Goal: Information Seeking & Learning: Learn about a topic

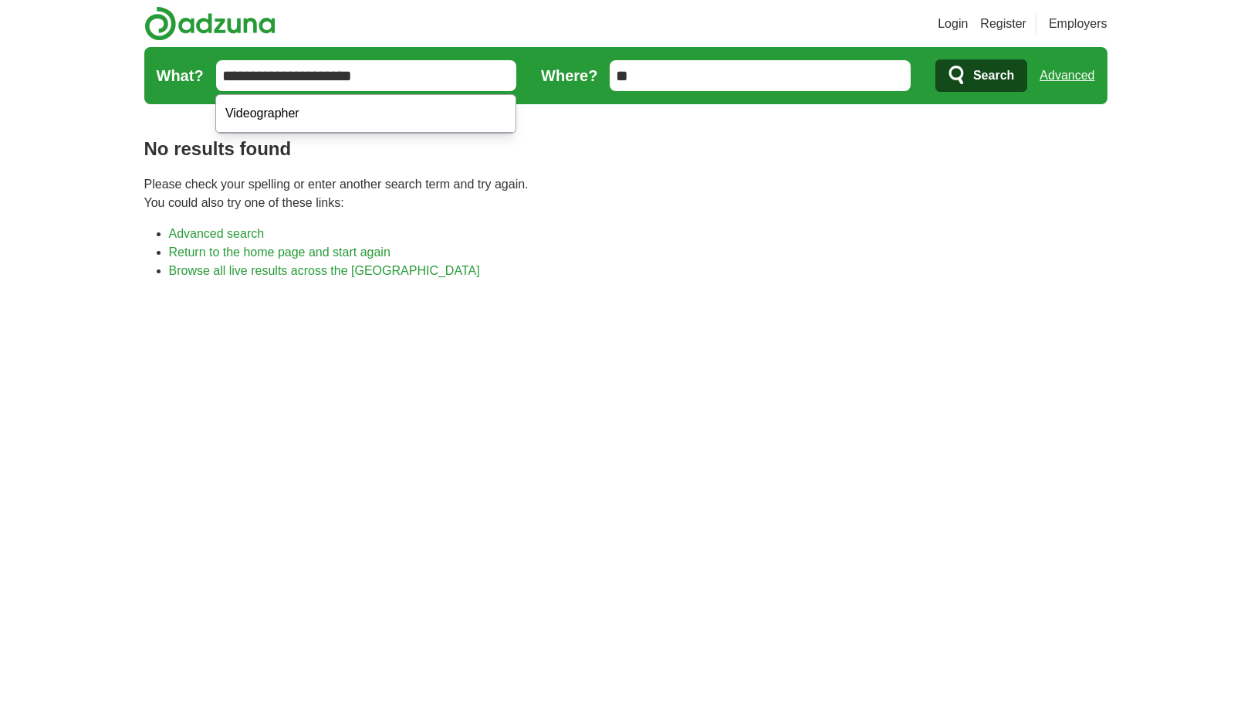
drag, startPoint x: 381, startPoint y: 79, endPoint x: 276, endPoint y: 74, distance: 105.9
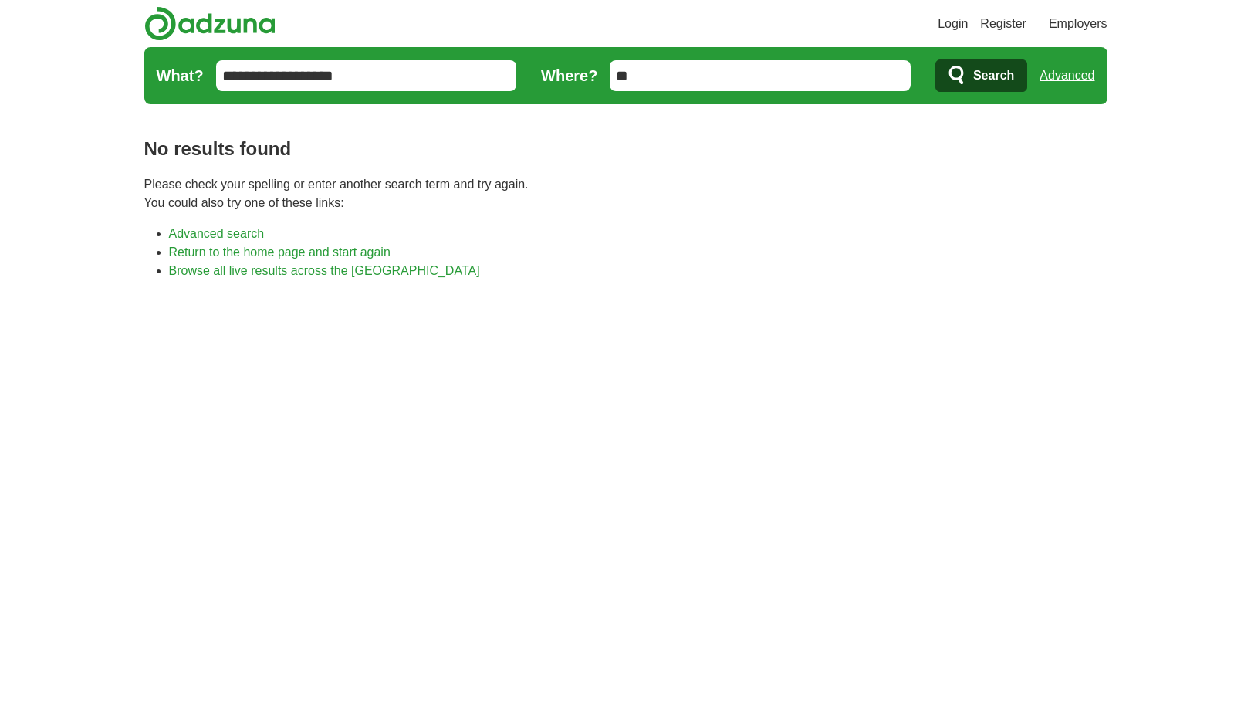
type input "**********"
click at [980, 76] on button "Search" at bounding box center [982, 75] width 92 height 32
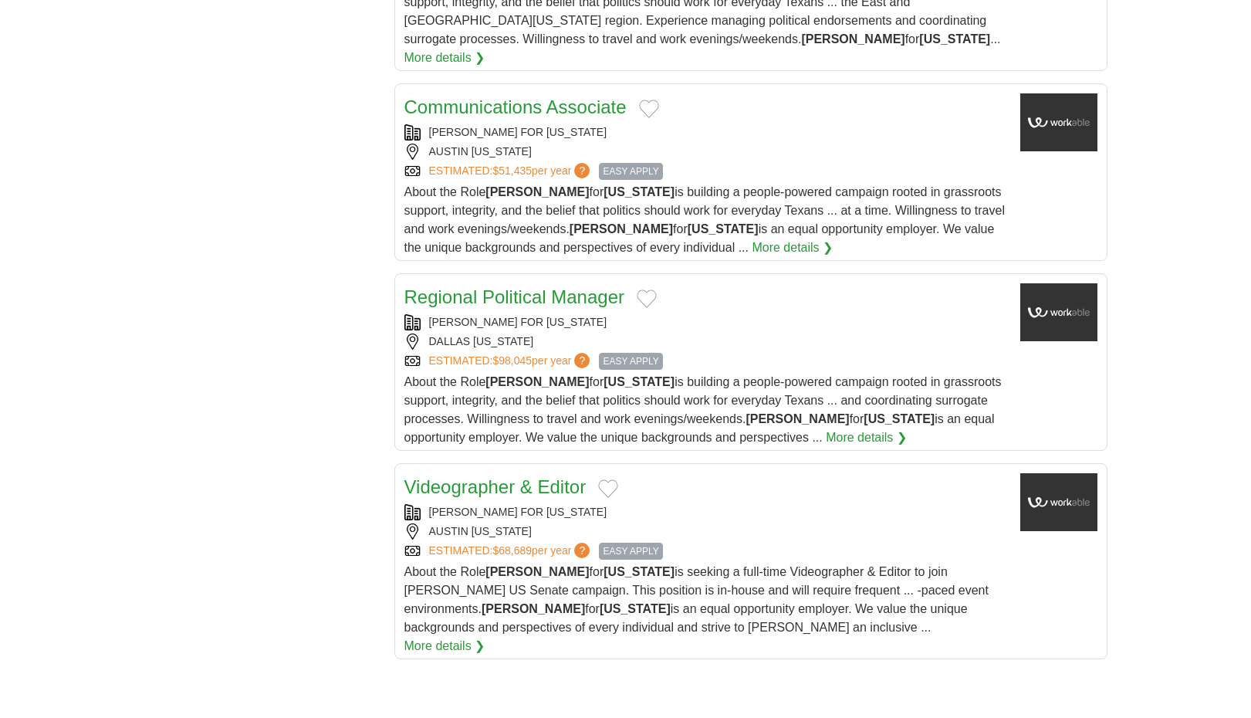
scroll to position [1730, 0]
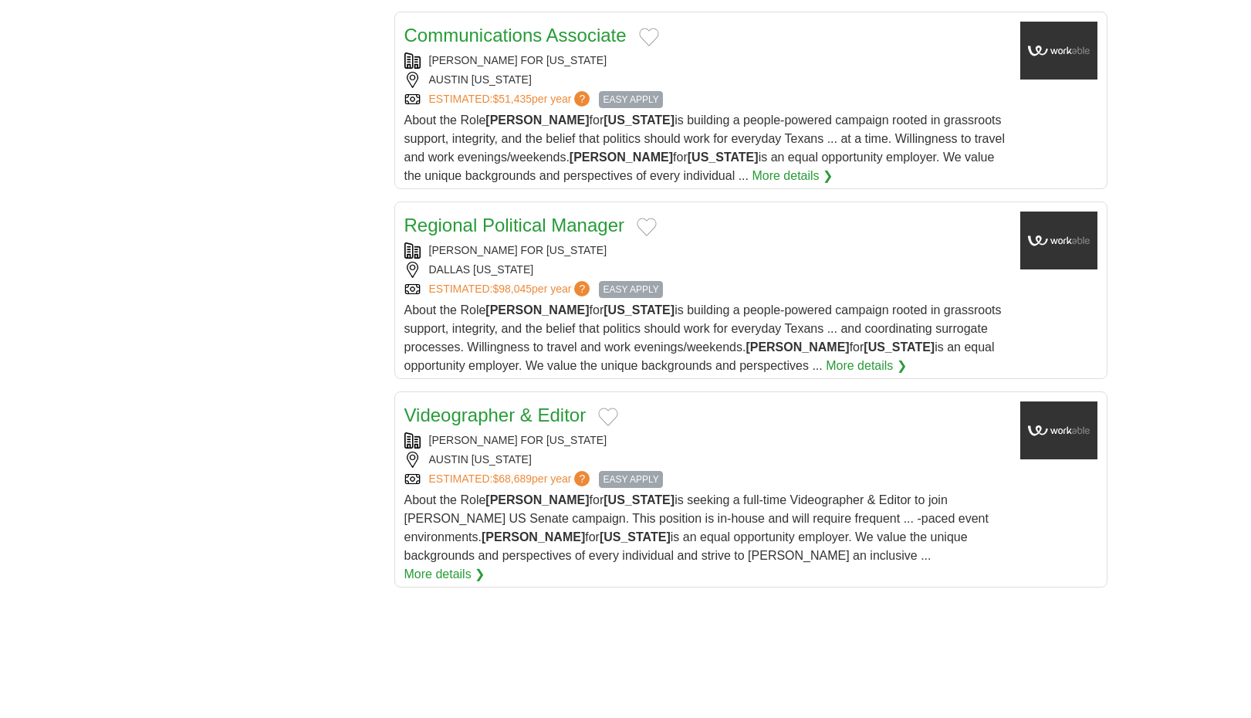
click at [540, 405] on link "Videographer & Editor" at bounding box center [496, 415] width 182 height 21
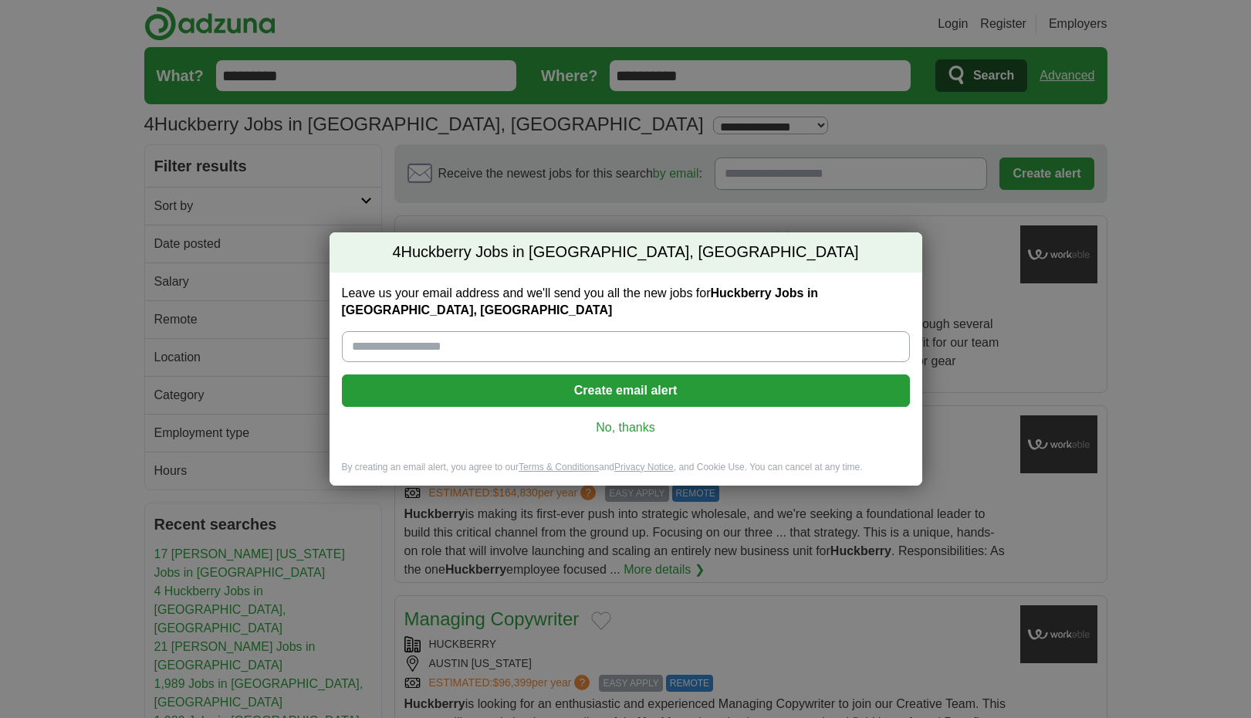
click at [633, 425] on link "No, thanks" at bounding box center [625, 427] width 543 height 17
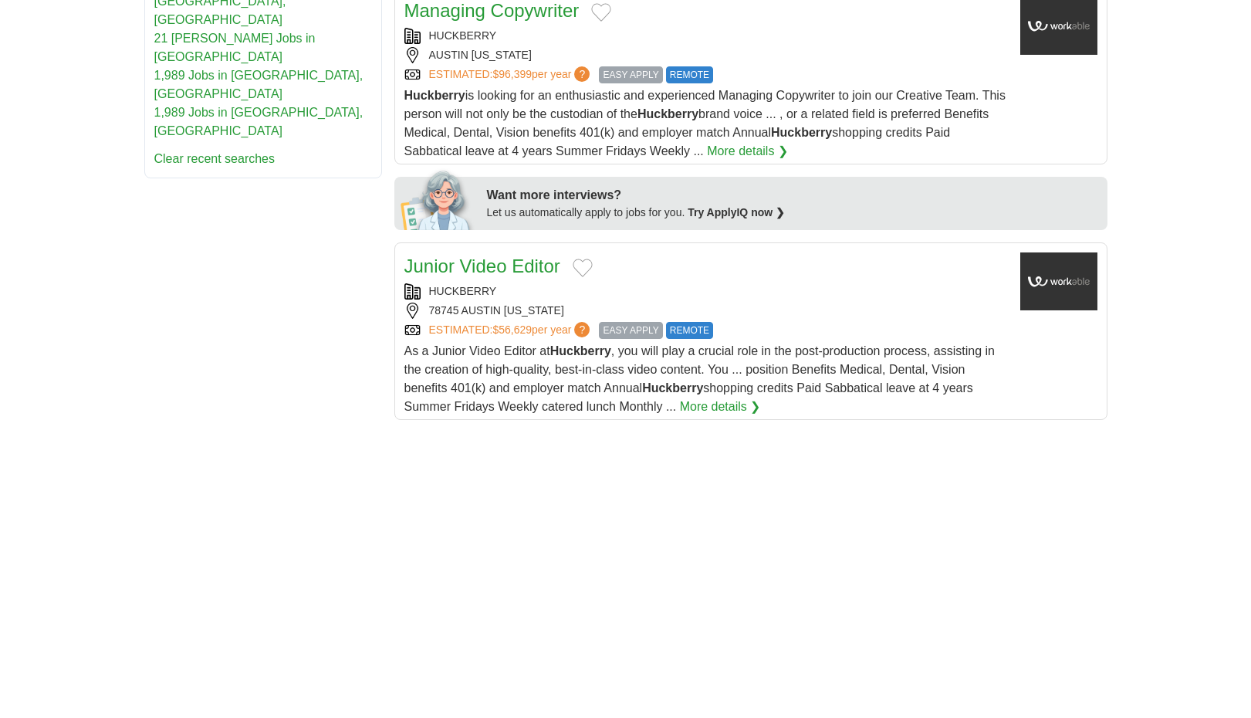
scroll to position [631, 0]
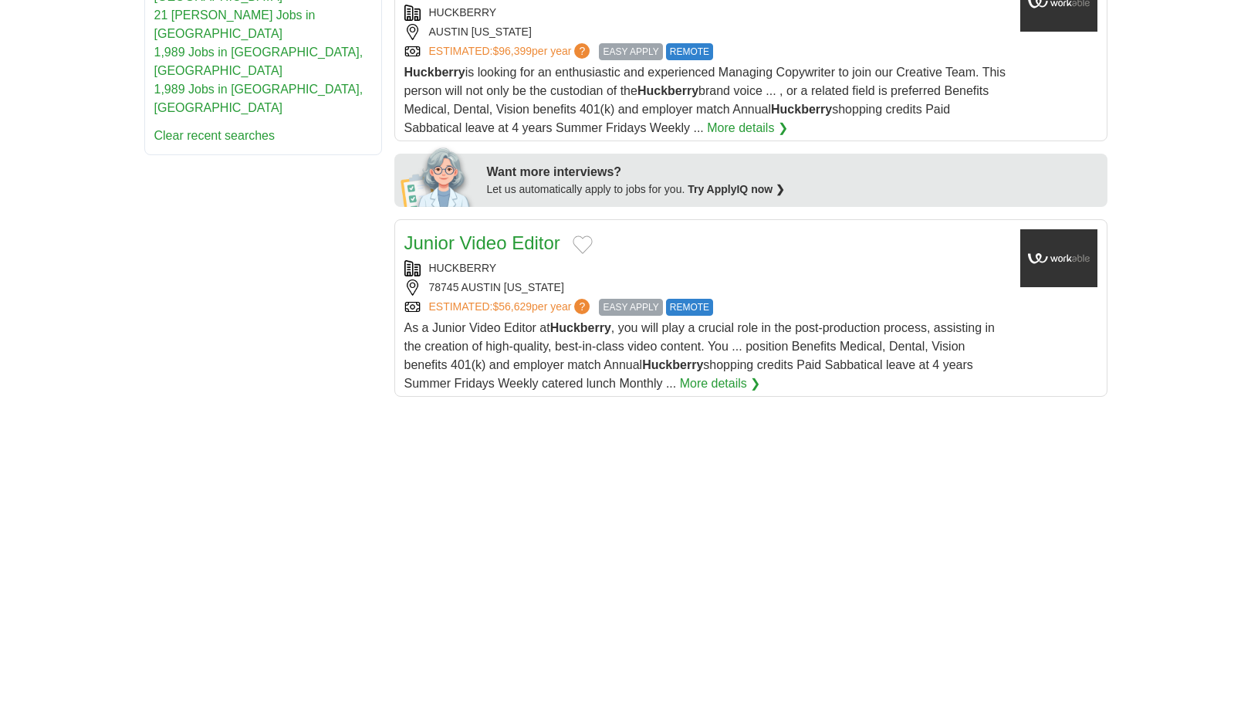
click at [486, 240] on link "Junior Video Editor" at bounding box center [483, 242] width 156 height 21
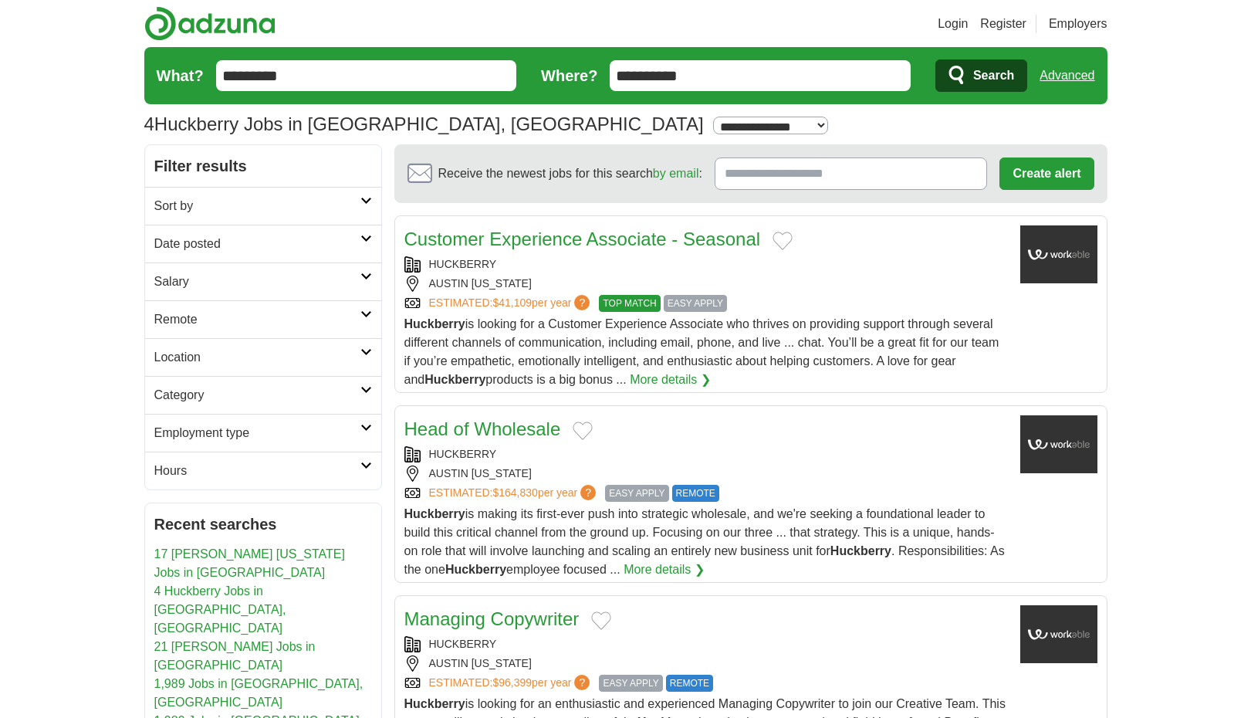
scroll to position [0, 0]
drag, startPoint x: 392, startPoint y: 76, endPoint x: 160, endPoint y: 52, distance: 233.5
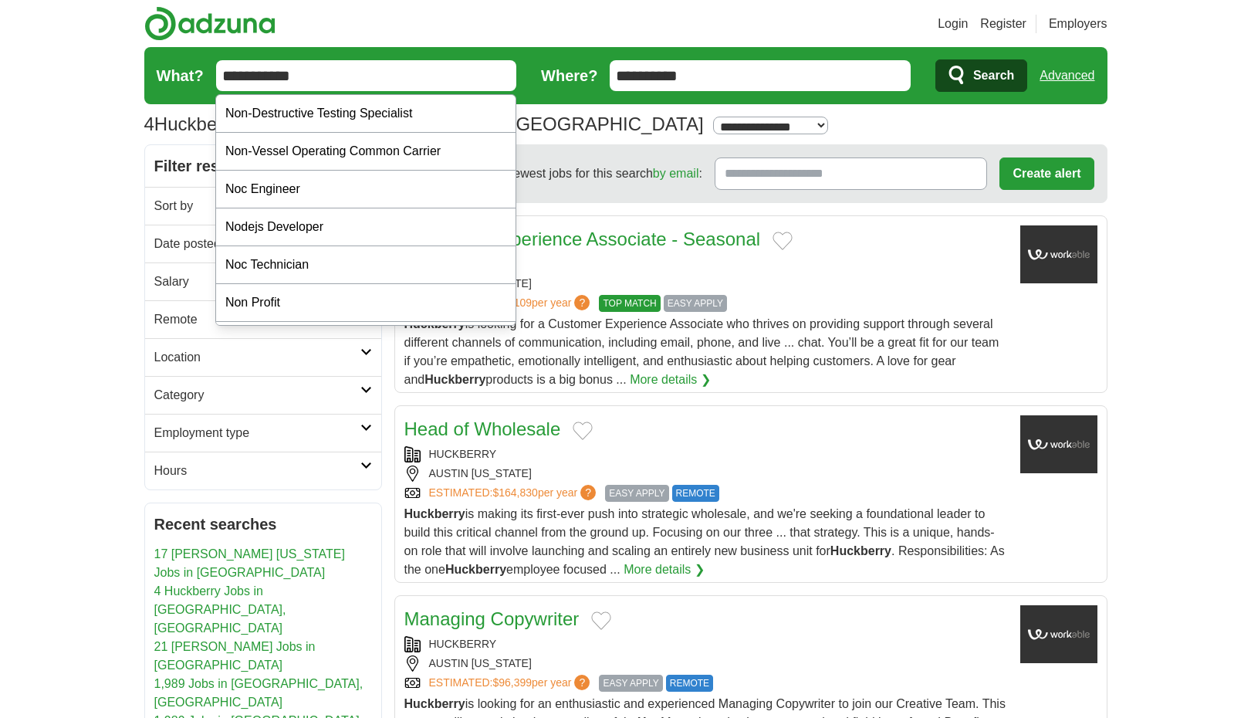
type input "**********"
click at [980, 76] on button "Search" at bounding box center [982, 75] width 92 height 32
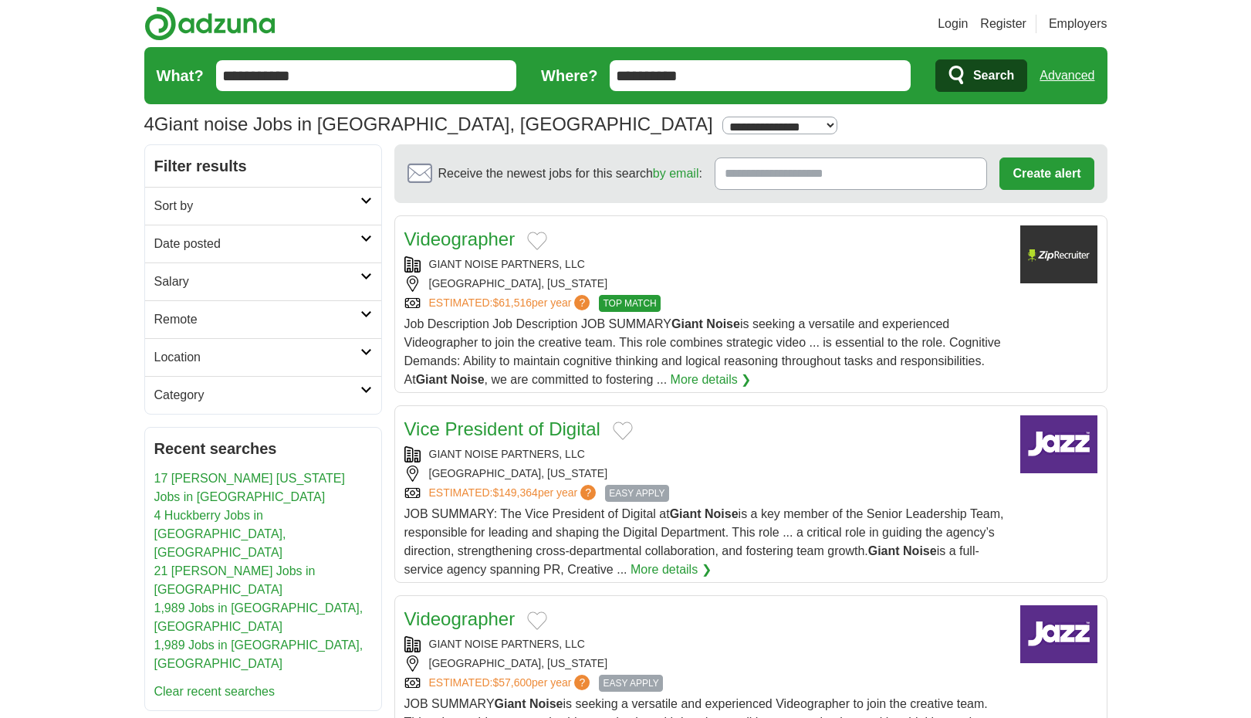
click at [455, 241] on link "Videographer" at bounding box center [460, 238] width 111 height 21
click at [482, 238] on link "Videographer" at bounding box center [460, 238] width 111 height 21
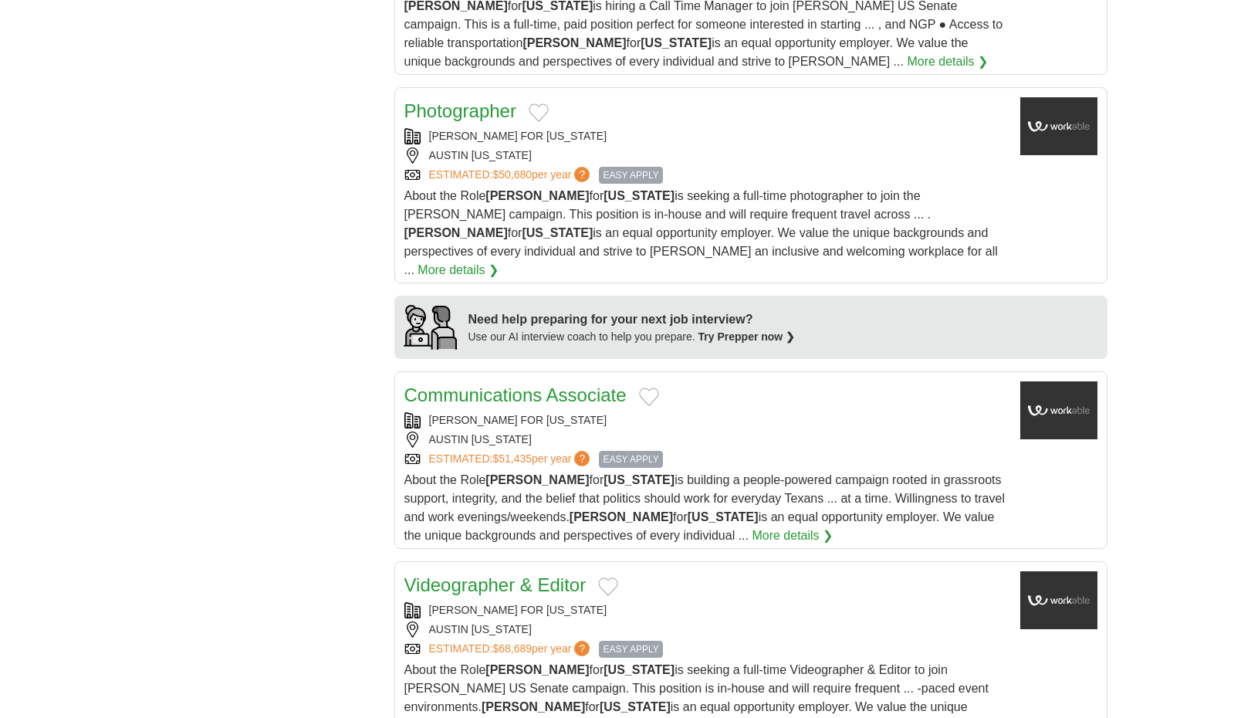
scroll to position [1163, 0]
